Goal: Information Seeking & Learning: Learn about a topic

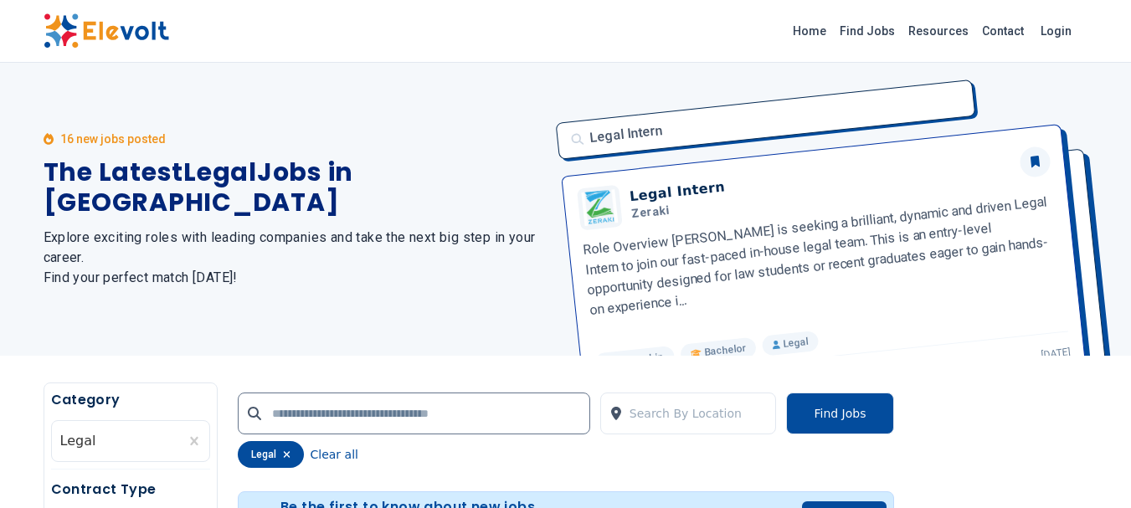
drag, startPoint x: 442, startPoint y: 94, endPoint x: 510, endPoint y: 194, distance: 121.2
click at [442, 94] on div "16 new jobs posted The Latest Legal Jobs in [GEOGRAPHIC_DATA] Explore exciting …" at bounding box center [295, 209] width 502 height 293
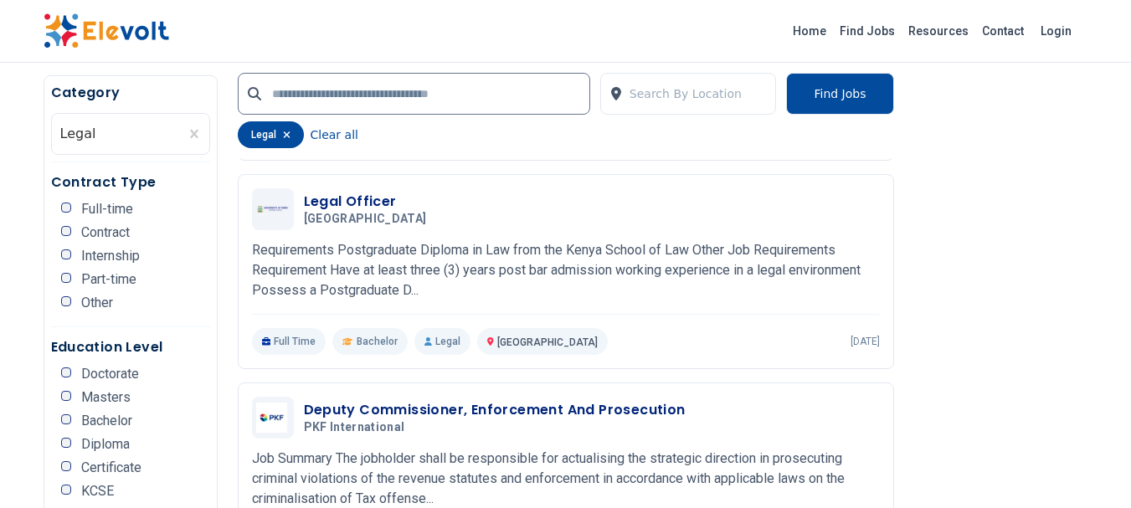
scroll to position [1674, 0]
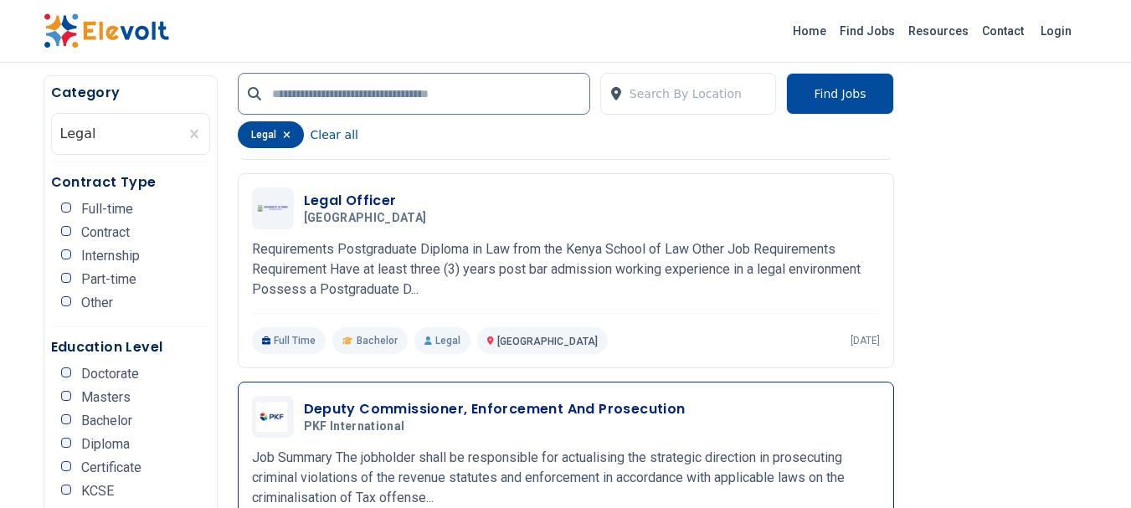
click at [548, 399] on h3 "Deputy Commissioner, Enforcement And Prosecution" at bounding box center [495, 409] width 382 height 20
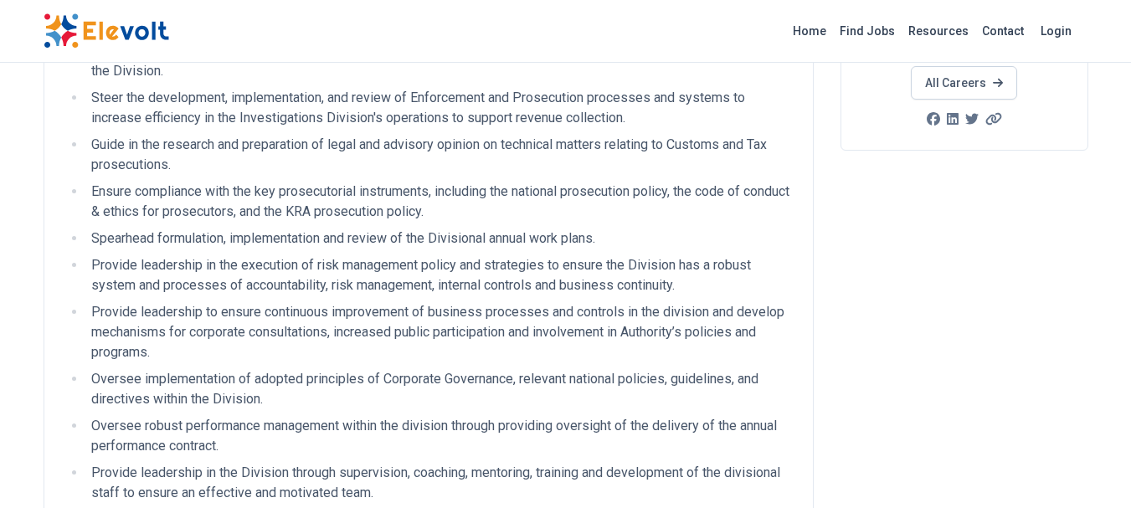
scroll to position [335, 0]
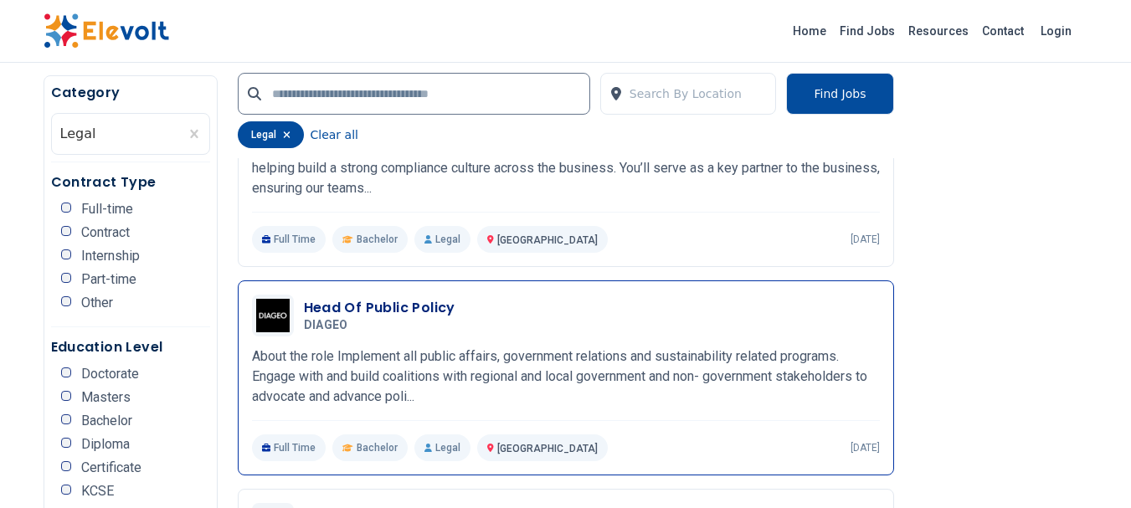
scroll to position [2512, 0]
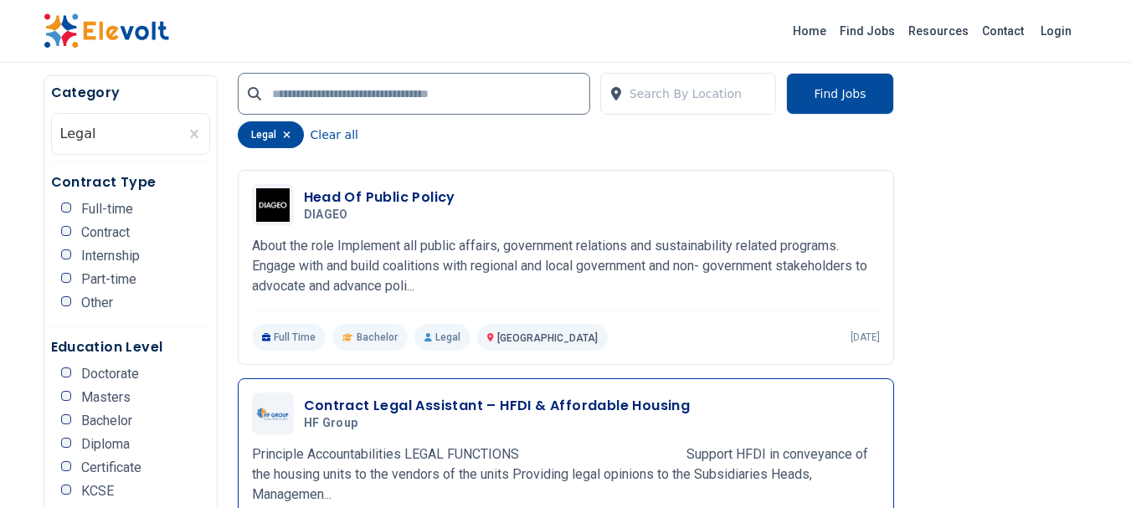
click at [471, 396] on h3 "Contract Legal Assistant – HFDI & Affordable Housing" at bounding box center [497, 406] width 387 height 20
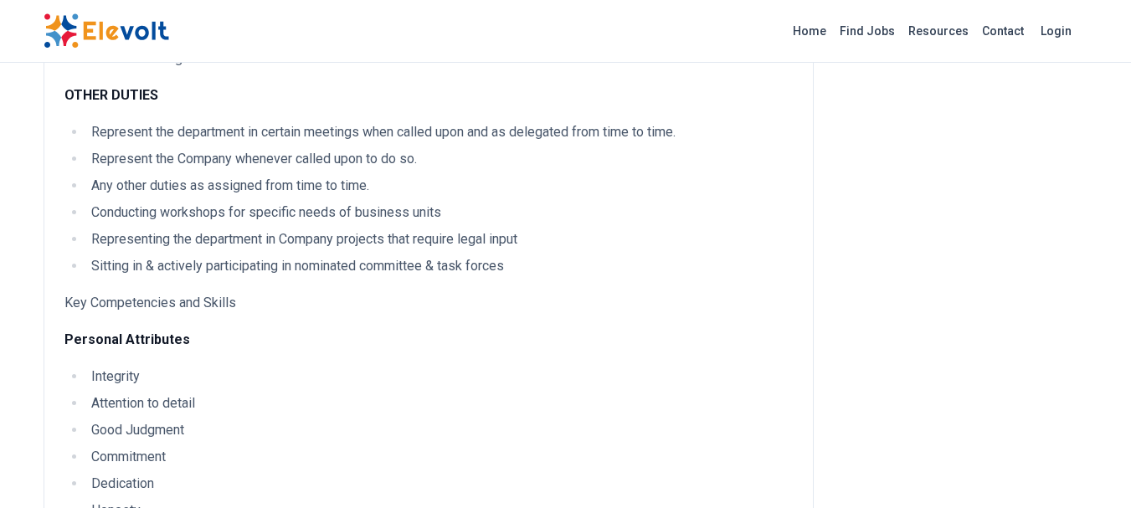
scroll to position [921, 0]
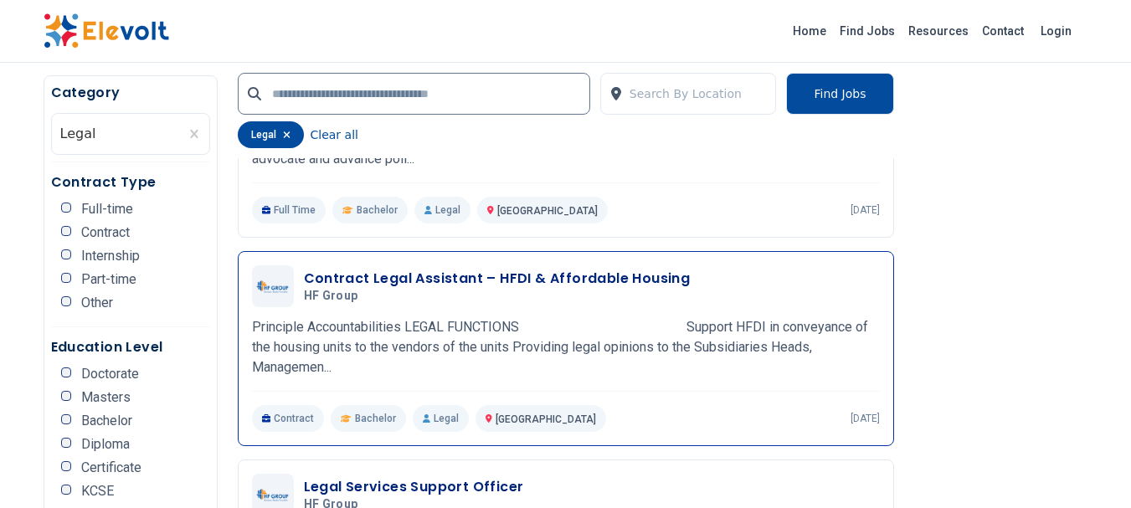
scroll to position [2679, 0]
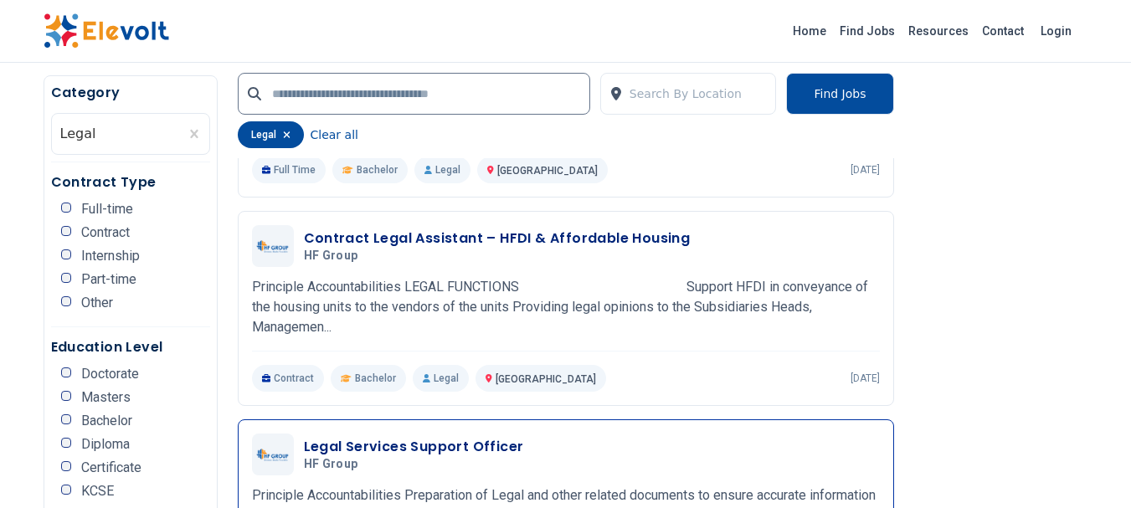
click at [404, 437] on h3 "Legal Services Support Officer" at bounding box center [414, 447] width 220 height 20
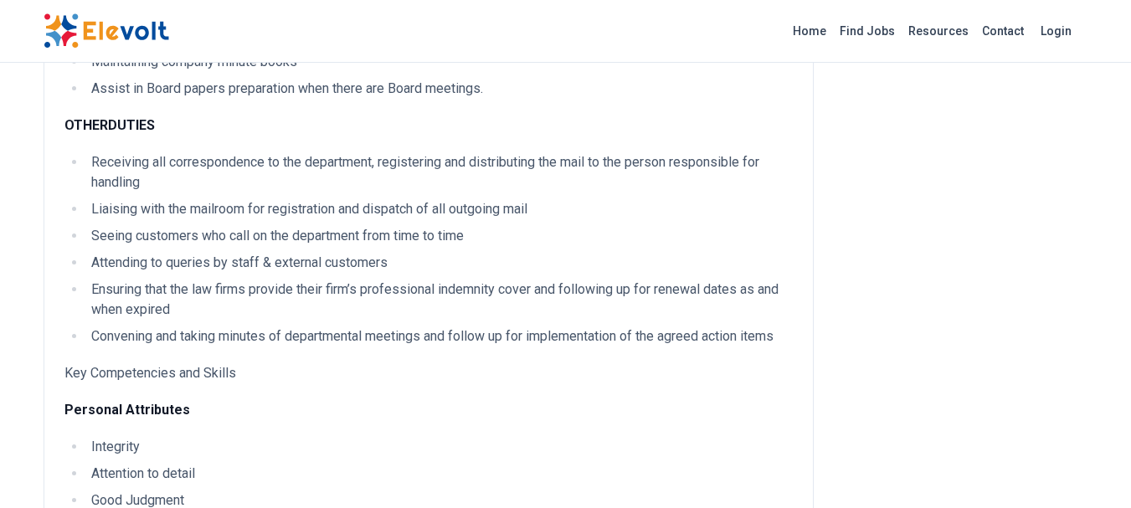
scroll to position [1674, 0]
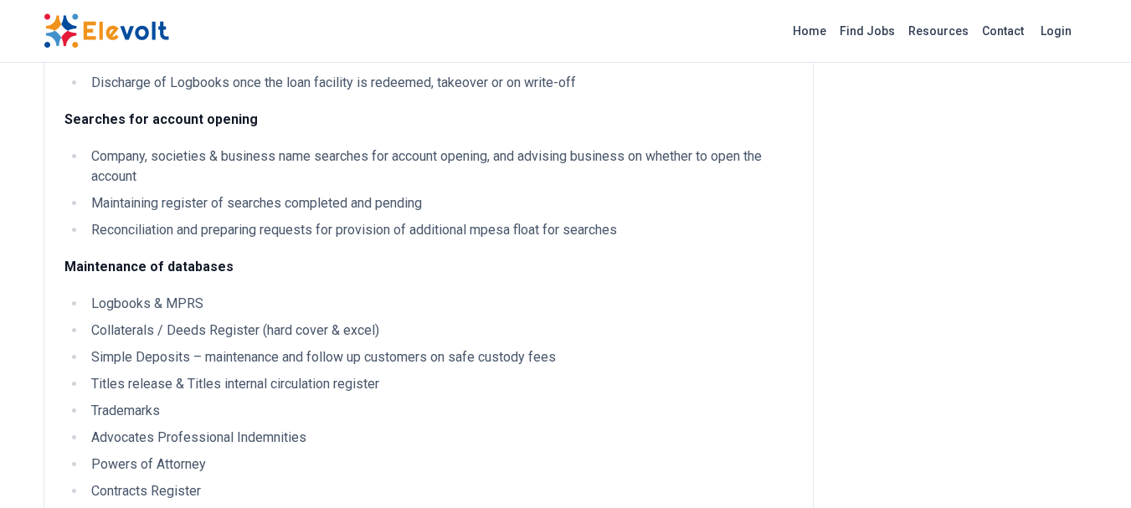
scroll to position [457, 0]
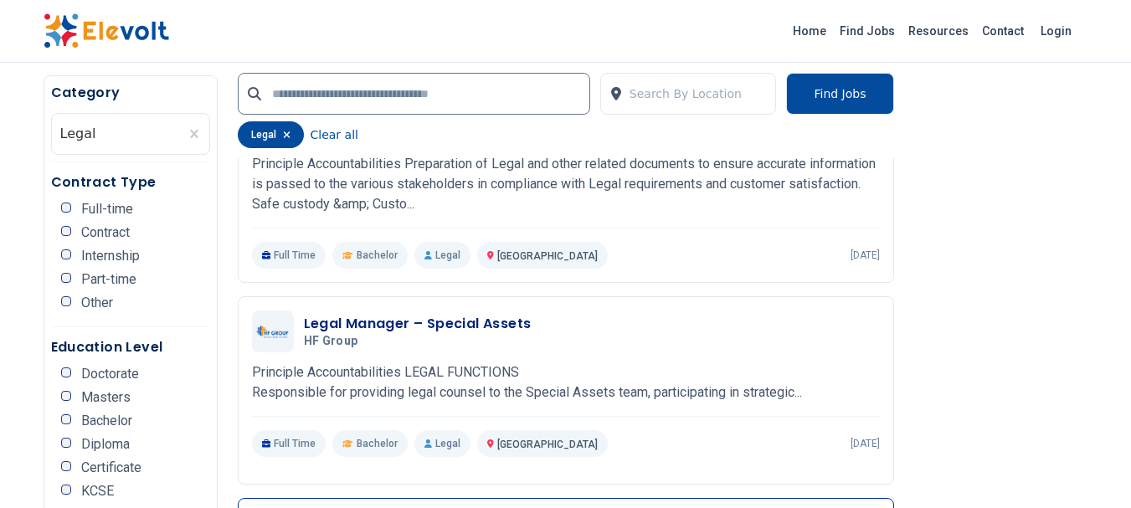
scroll to position [3098, 0]
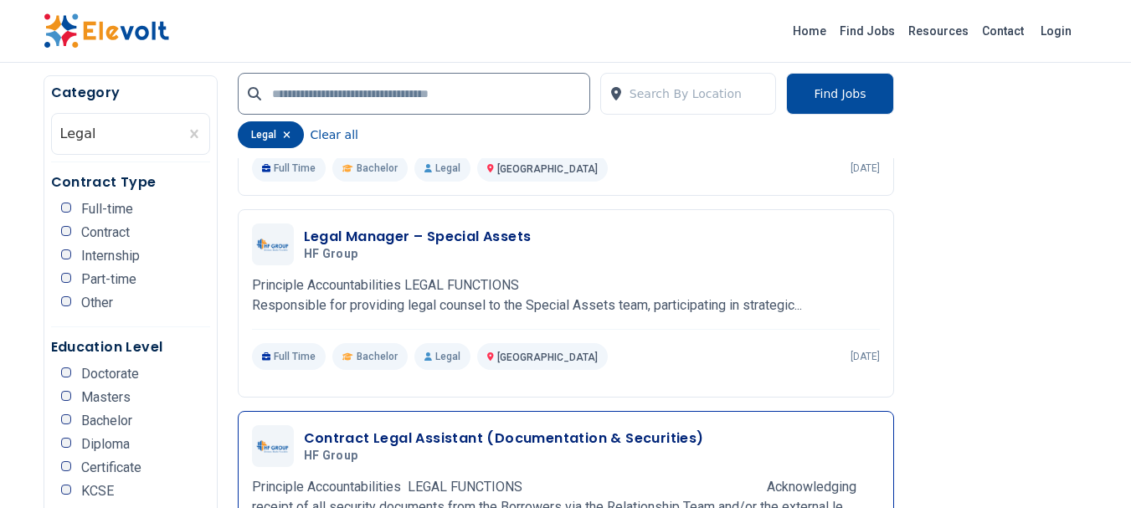
click at [487, 429] on h3 "Contract Legal Assistant (Documentation & Securities)" at bounding box center [504, 439] width 400 height 20
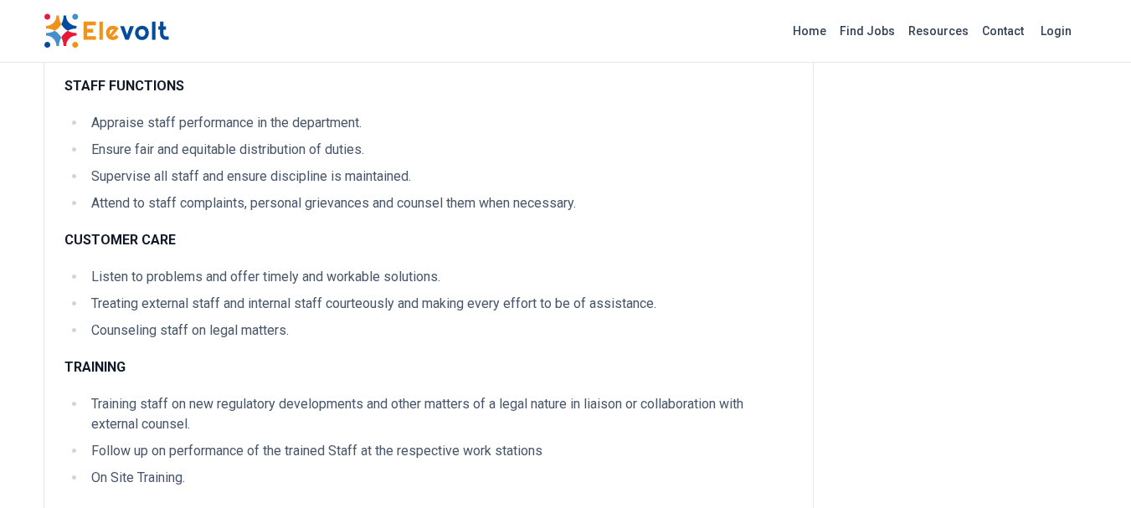
scroll to position [1842, 0]
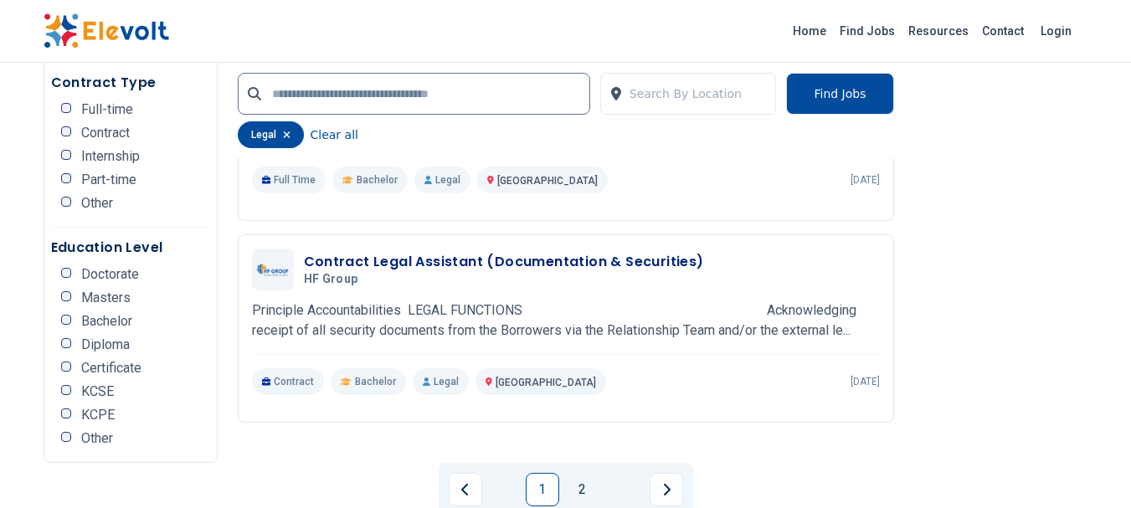
scroll to position [3305, 0]
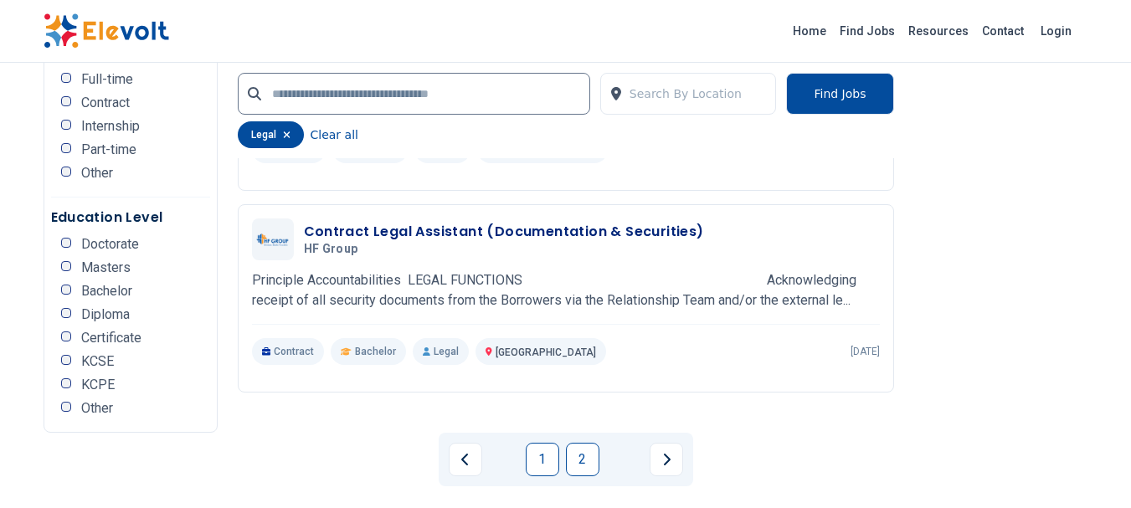
click at [578, 443] on link "2" at bounding box center [582, 459] width 33 height 33
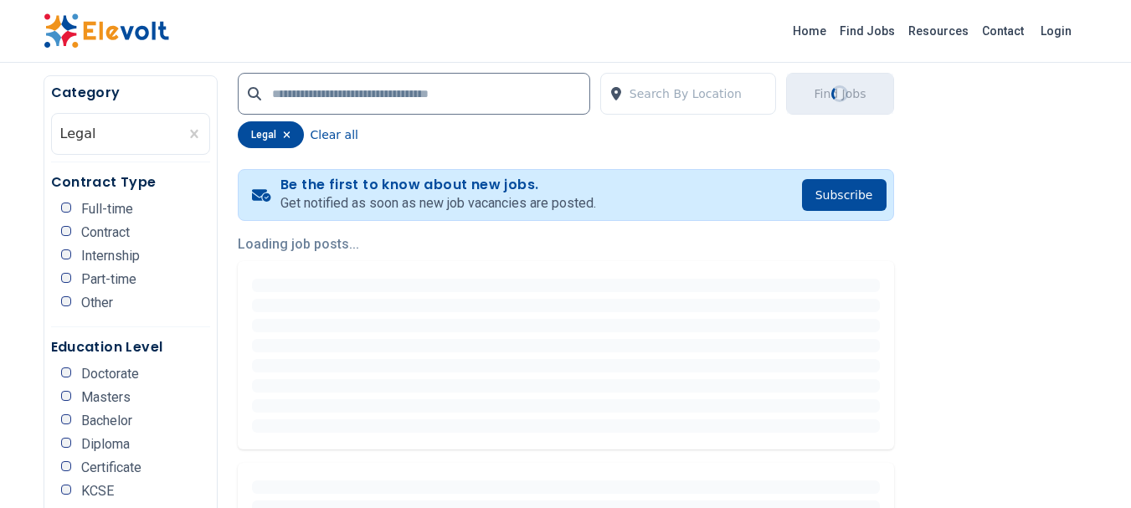
scroll to position [335, 0]
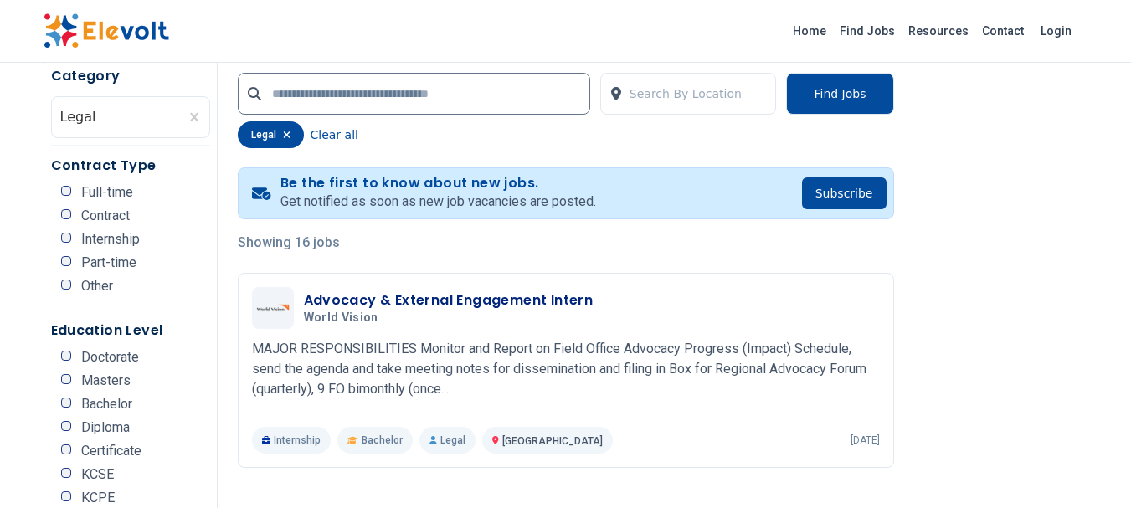
scroll to position [335, 0]
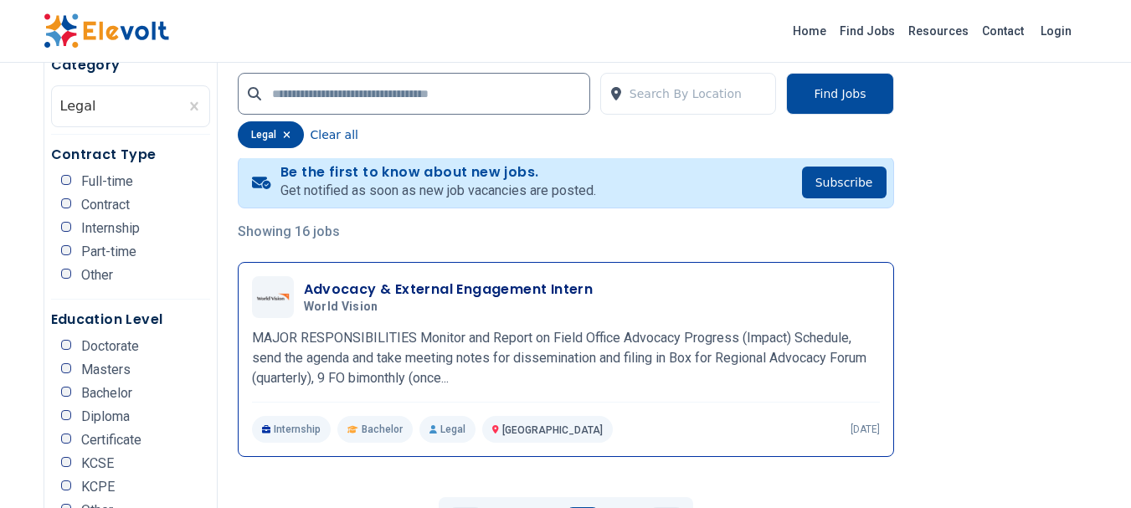
click at [466, 280] on h3 "Advocacy & External Engagement Intern" at bounding box center [449, 290] width 290 height 20
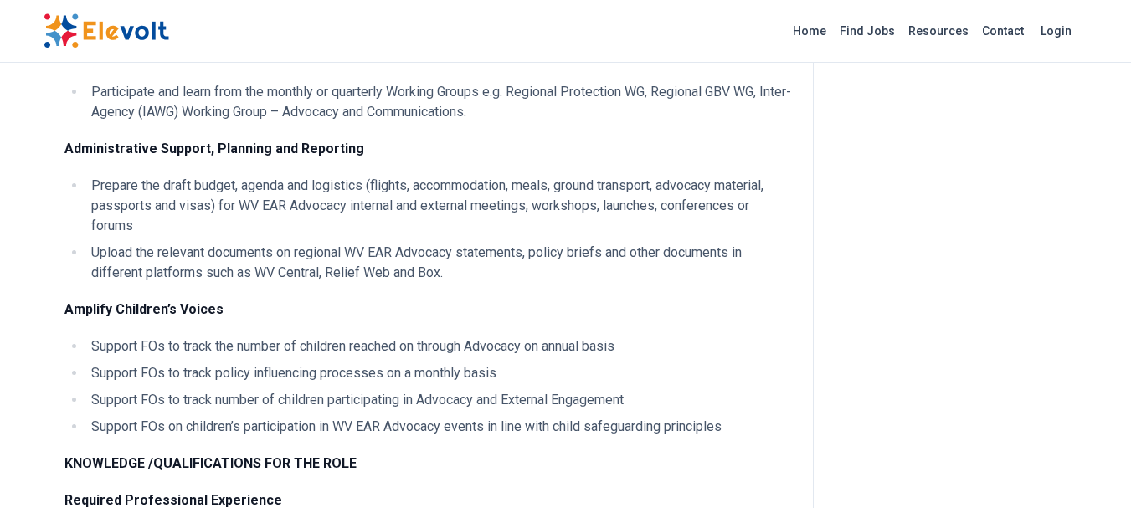
scroll to position [502, 0]
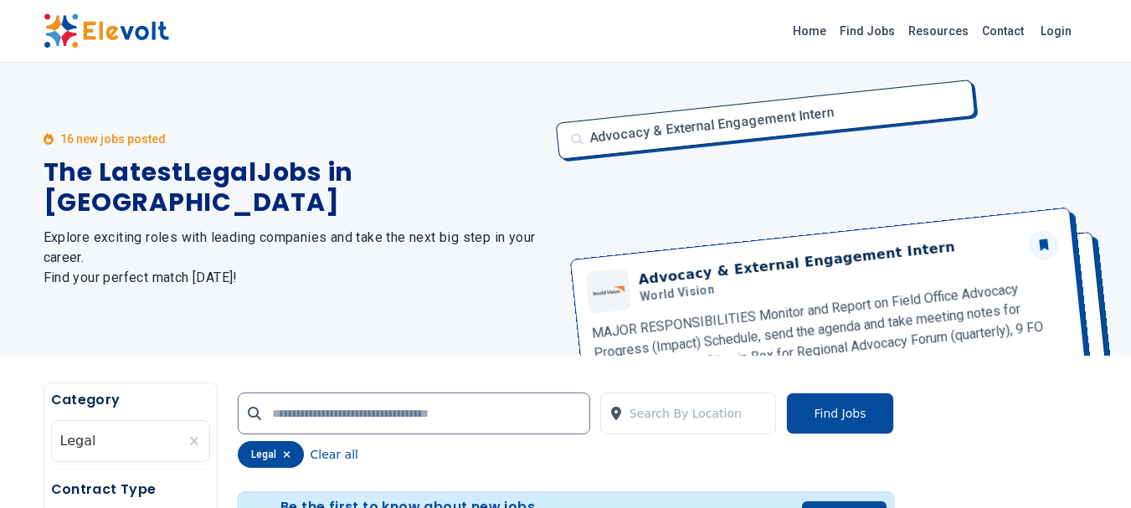
click at [508, 131] on div "16 new jobs posted The Latest Legal Jobs in [GEOGRAPHIC_DATA] Explore exciting …" at bounding box center [295, 209] width 502 height 293
